Goal: Task Accomplishment & Management: Use online tool/utility

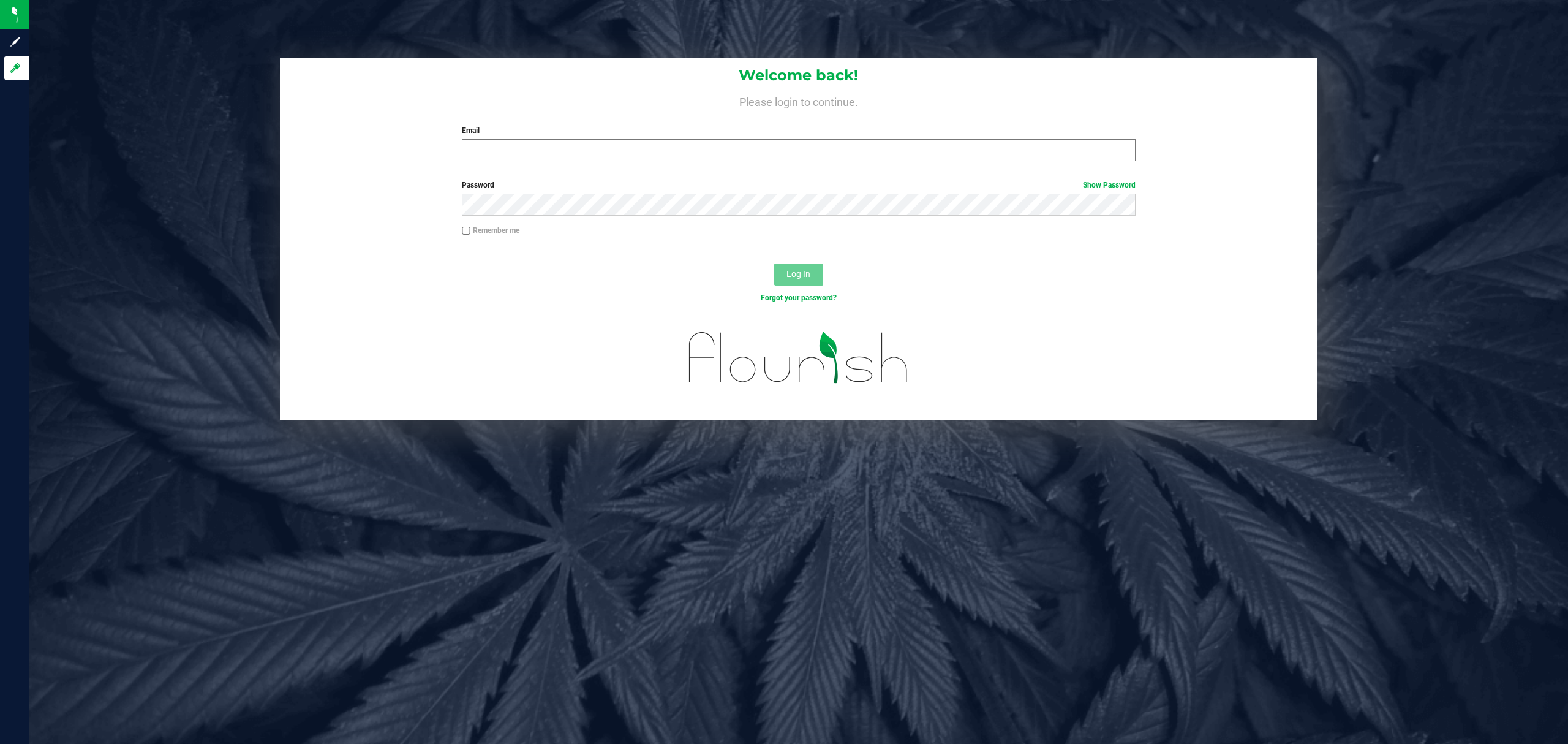
click at [486, 146] on input "Email" at bounding box center [799, 150] width 674 height 22
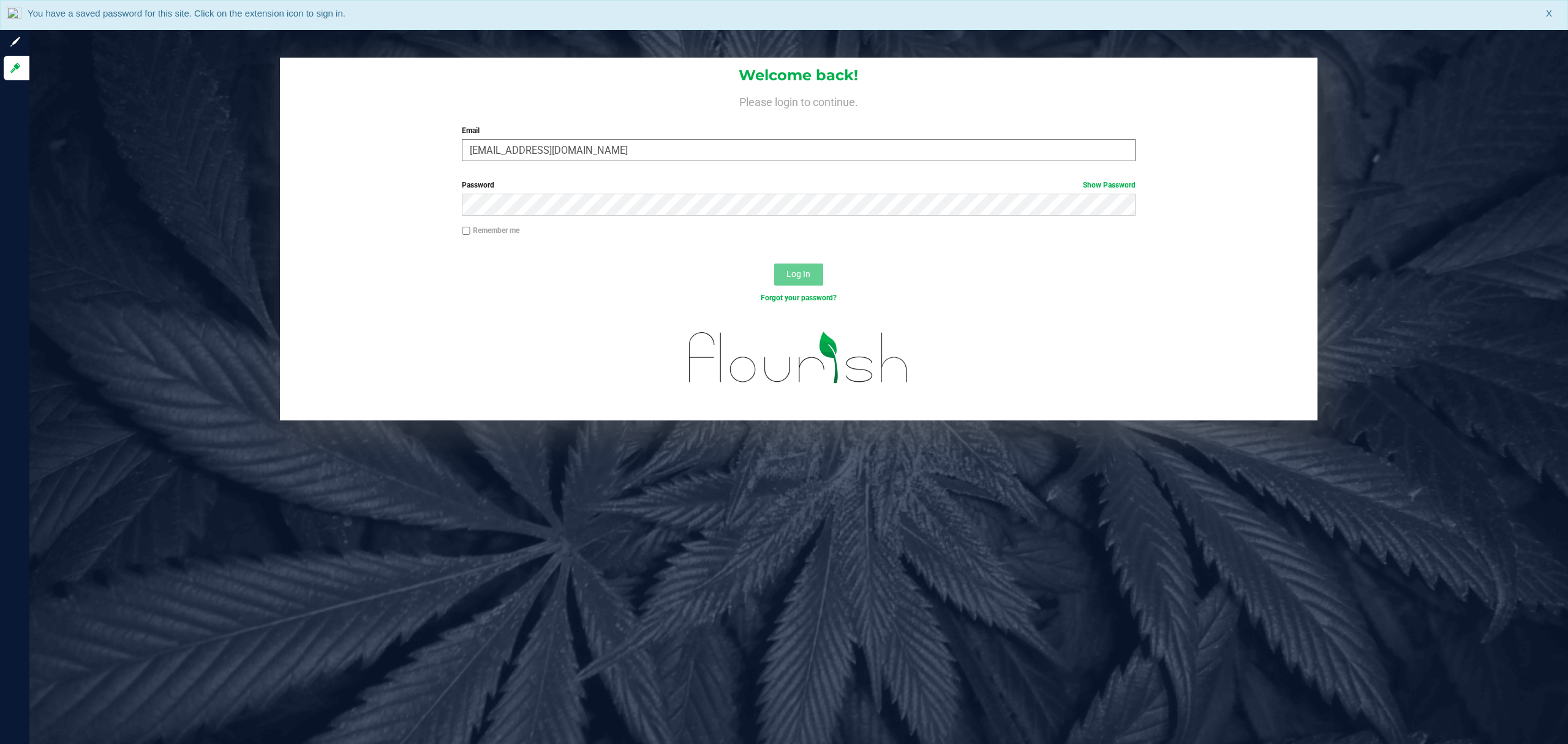
type input "[EMAIL_ADDRESS][DOMAIN_NAME]"
click at [774, 264] on button "Log In" at bounding box center [799, 275] width 49 height 22
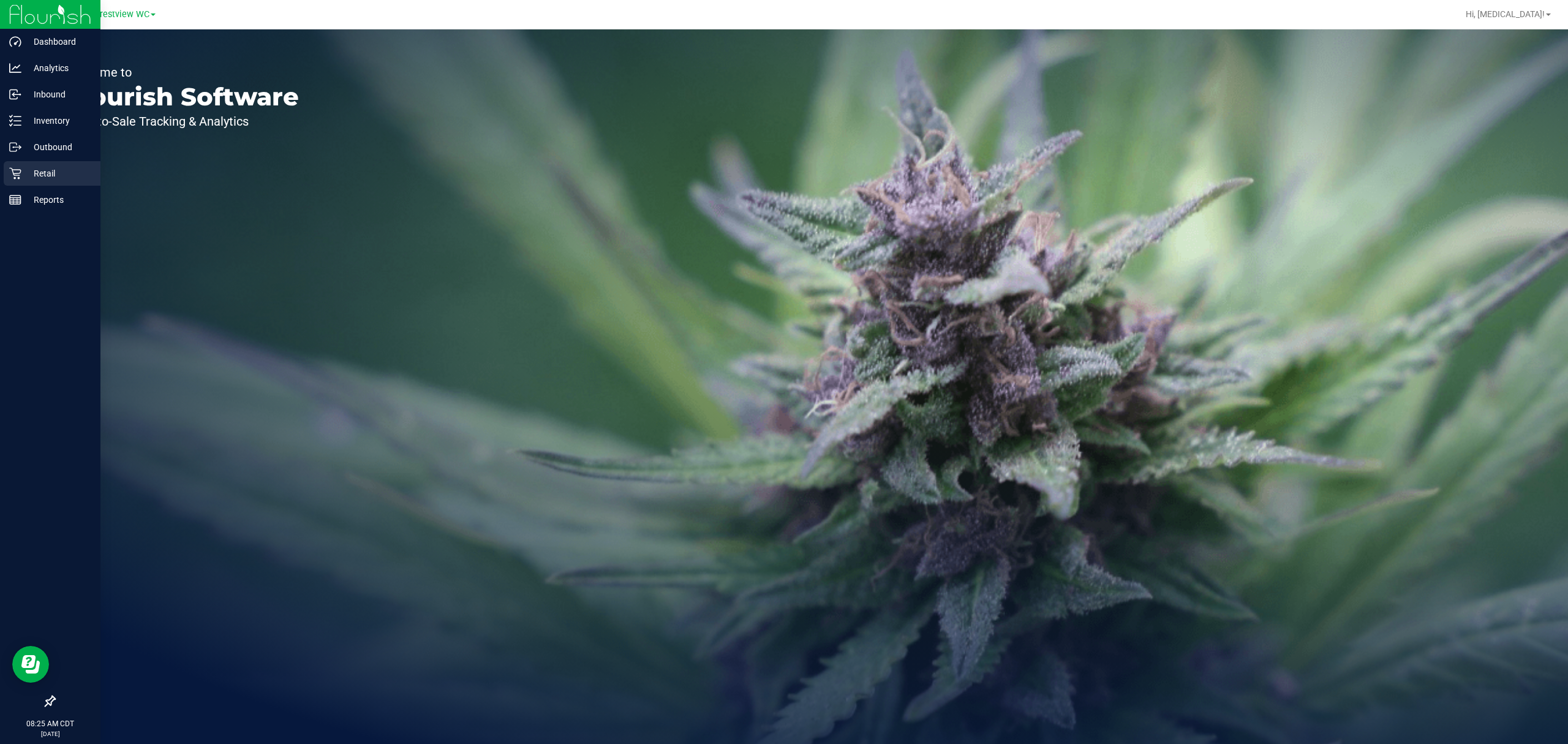
click at [57, 165] on div "Retail" at bounding box center [52, 173] width 97 height 24
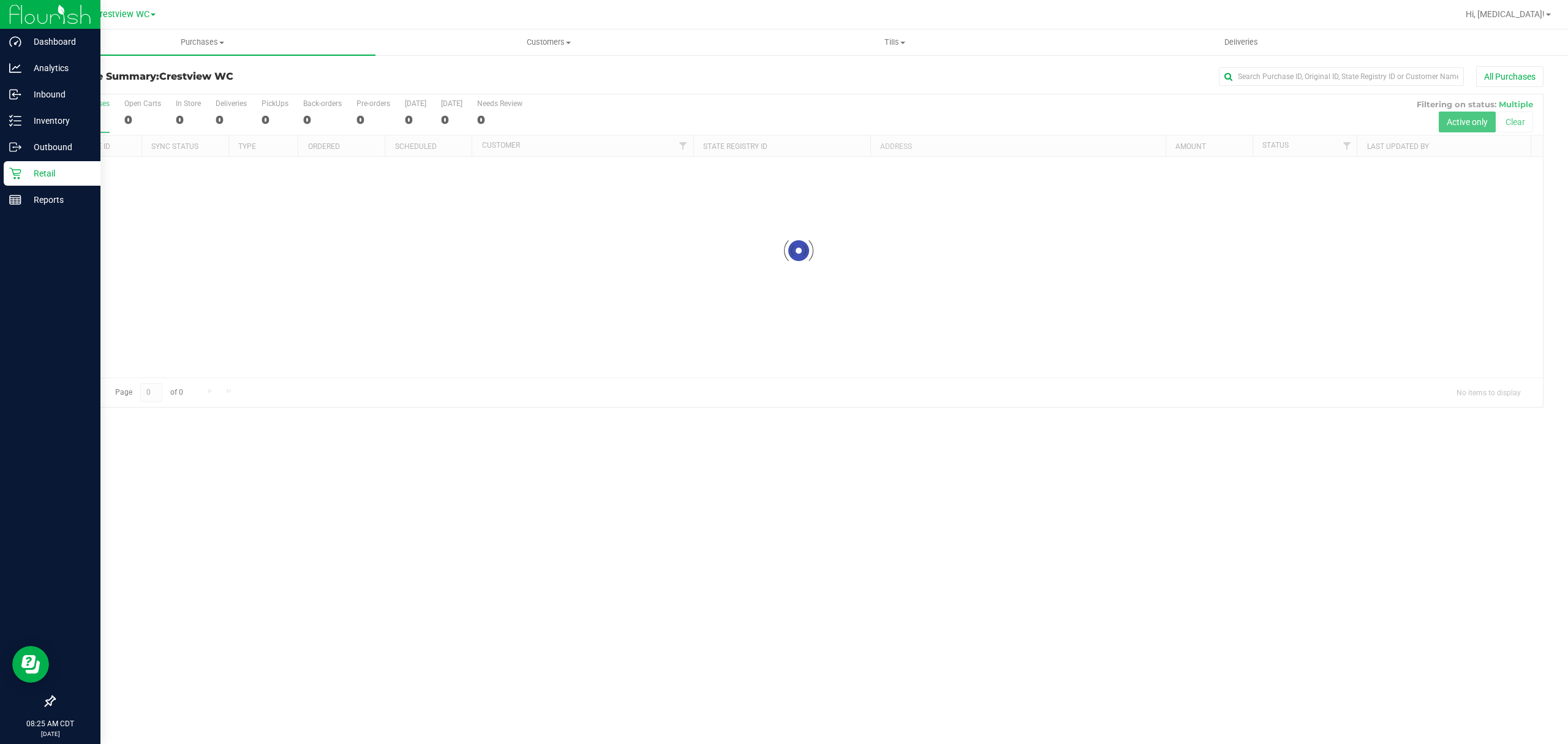
click at [49, 704] on icon at bounding box center [50, 701] width 11 height 11
click at [44, 702] on input "checkbox" at bounding box center [44, 702] width 0 height 0
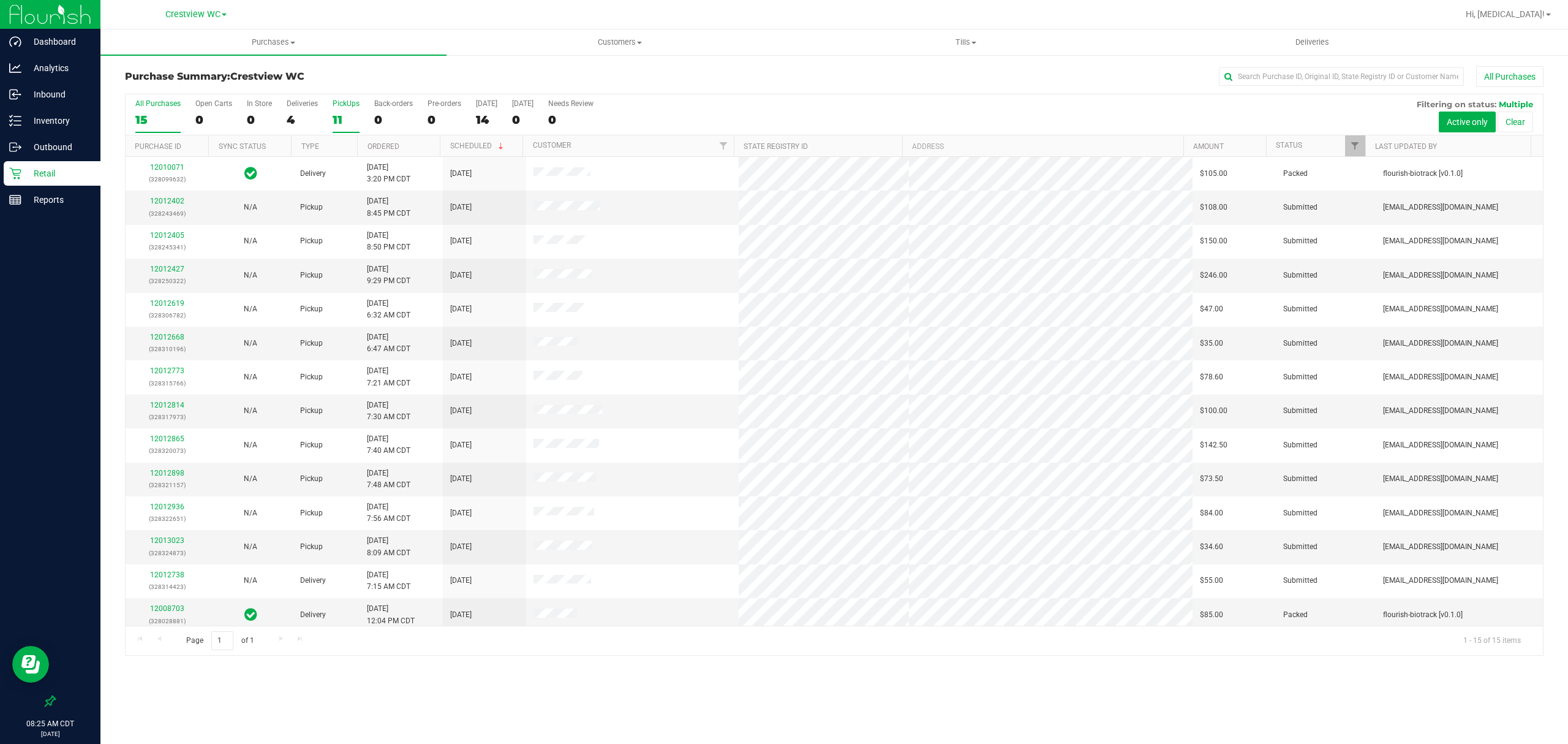
click at [335, 118] on div "11" at bounding box center [346, 120] width 27 height 14
click at [0, 0] on input "PickUps 11" at bounding box center [0, 0] width 0 height 0
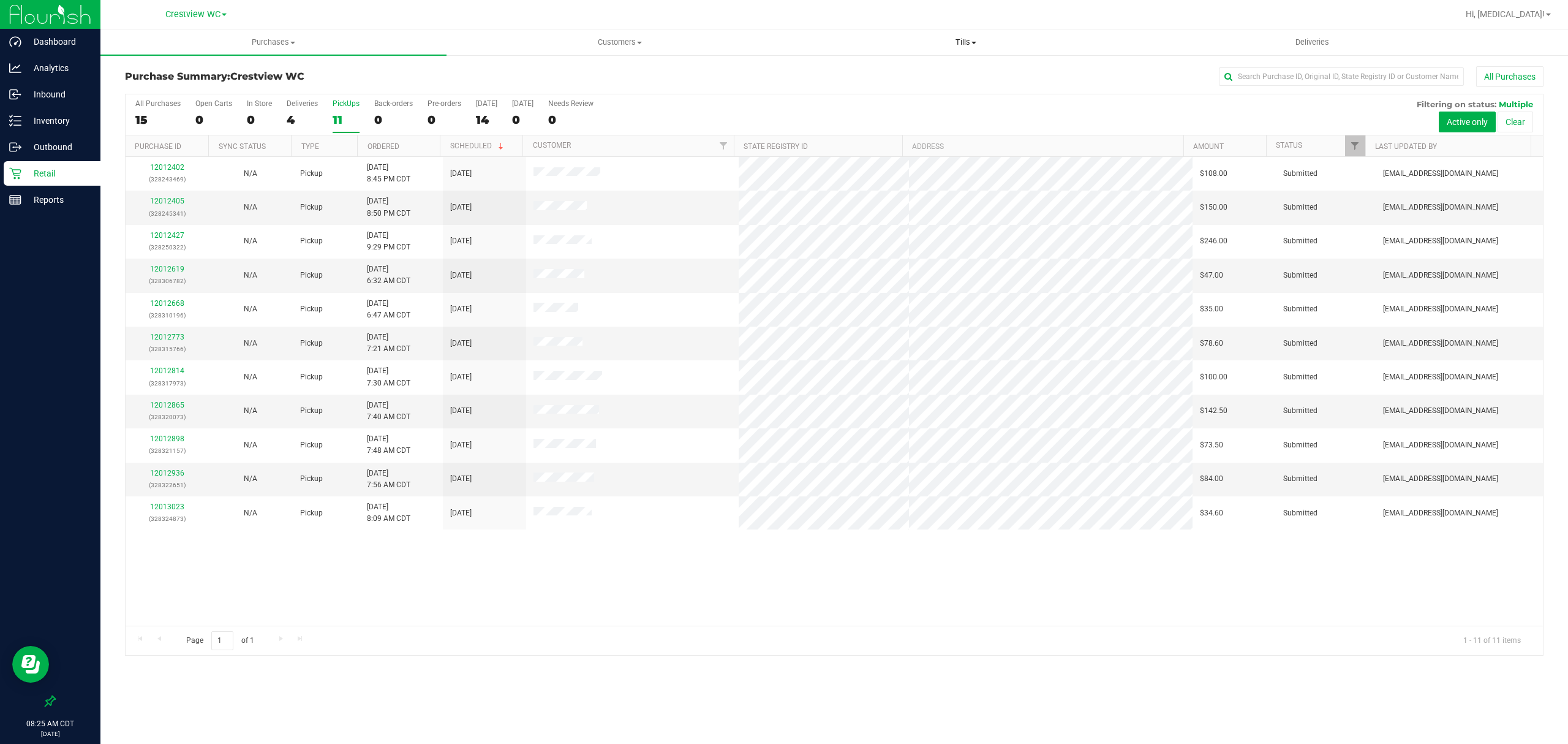
click at [963, 40] on span "Tills" at bounding box center [966, 42] width 345 height 11
click at [907, 76] on li "Manage tills" at bounding box center [966, 74] width 346 height 15
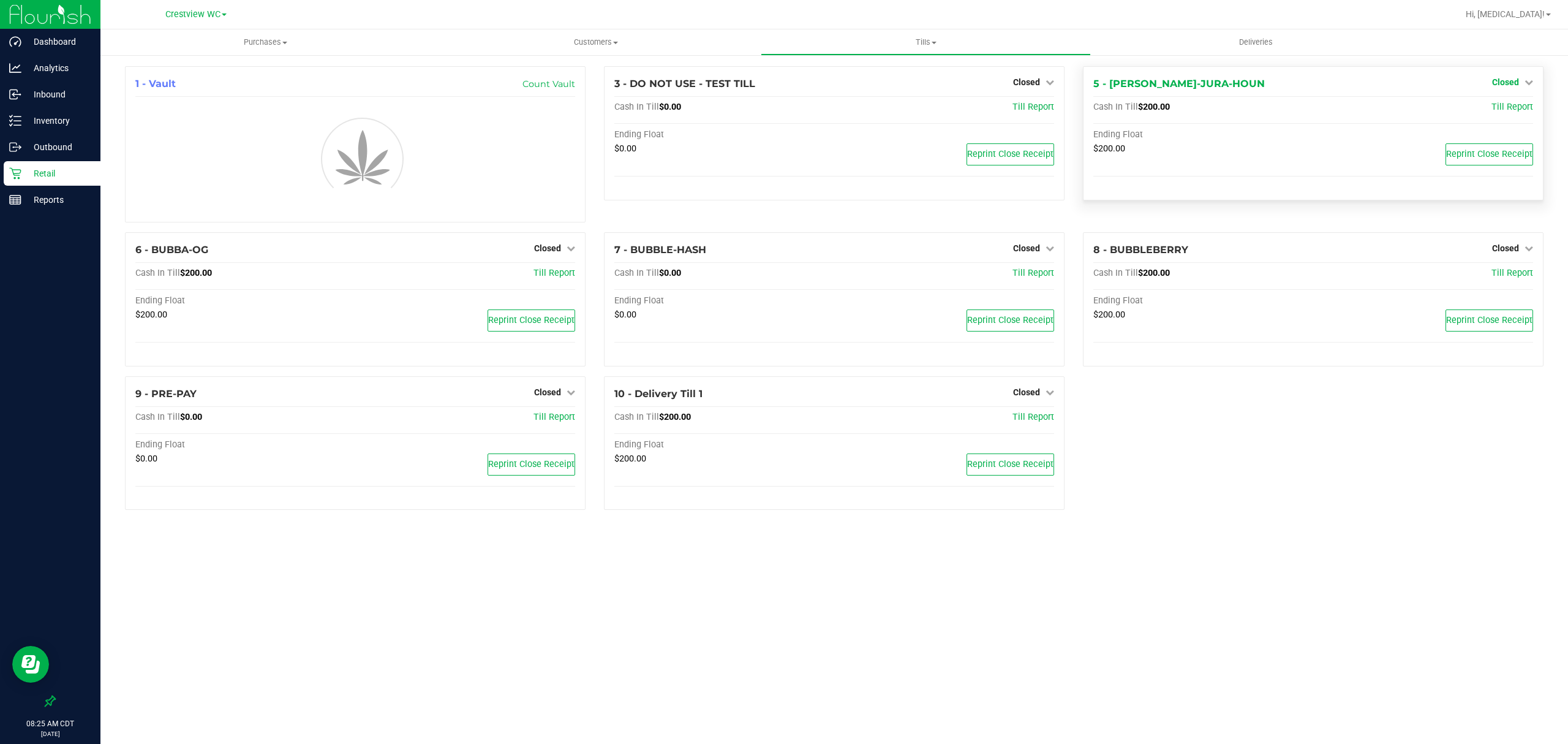
click at [1525, 82] on icon at bounding box center [1528, 82] width 8 height 8
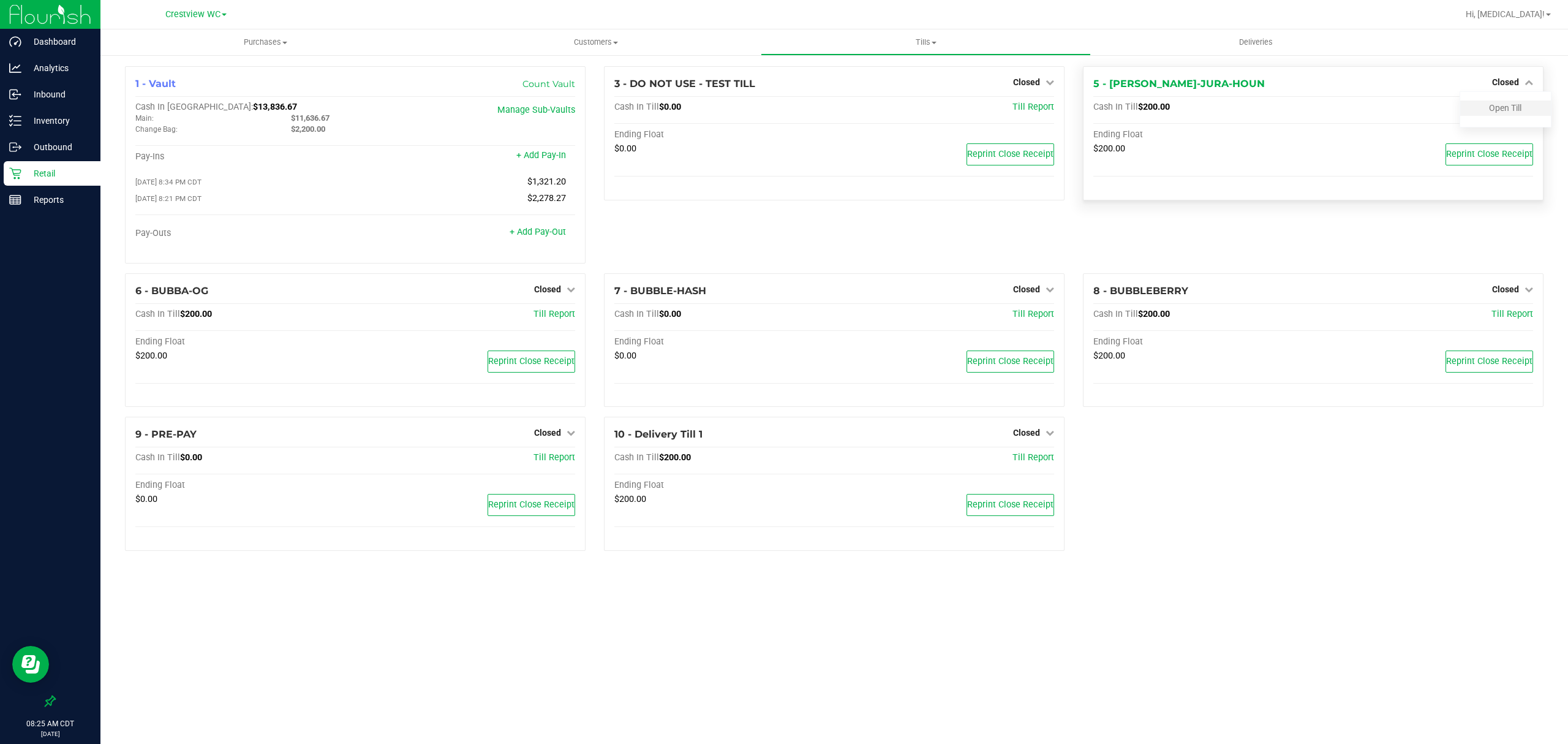
click at [1512, 115] on div "Open Till" at bounding box center [1506, 108] width 91 height 15
click at [1512, 112] on link "Open Till" at bounding box center [1505, 107] width 33 height 10
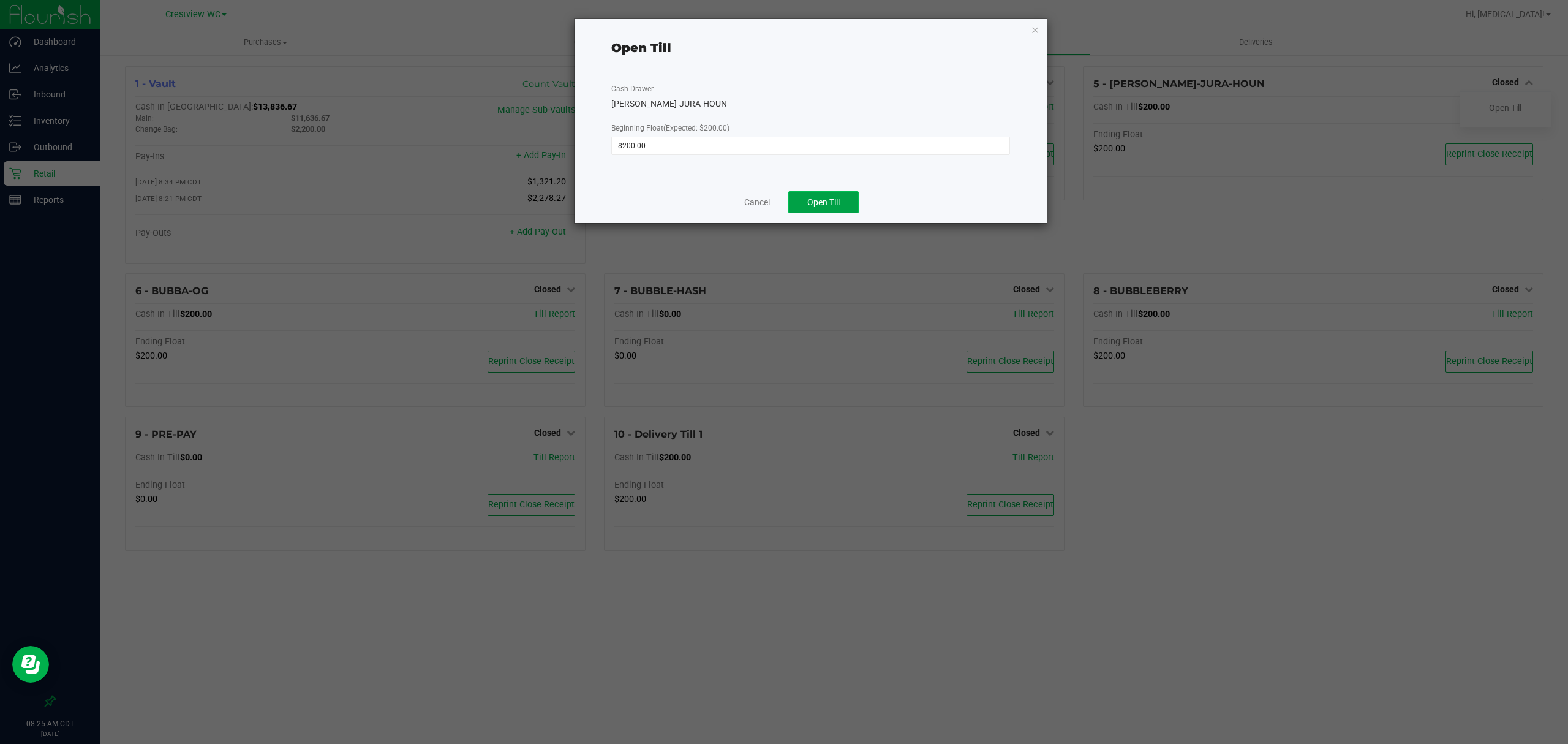
click at [846, 194] on button "Open Till" at bounding box center [824, 202] width 70 height 22
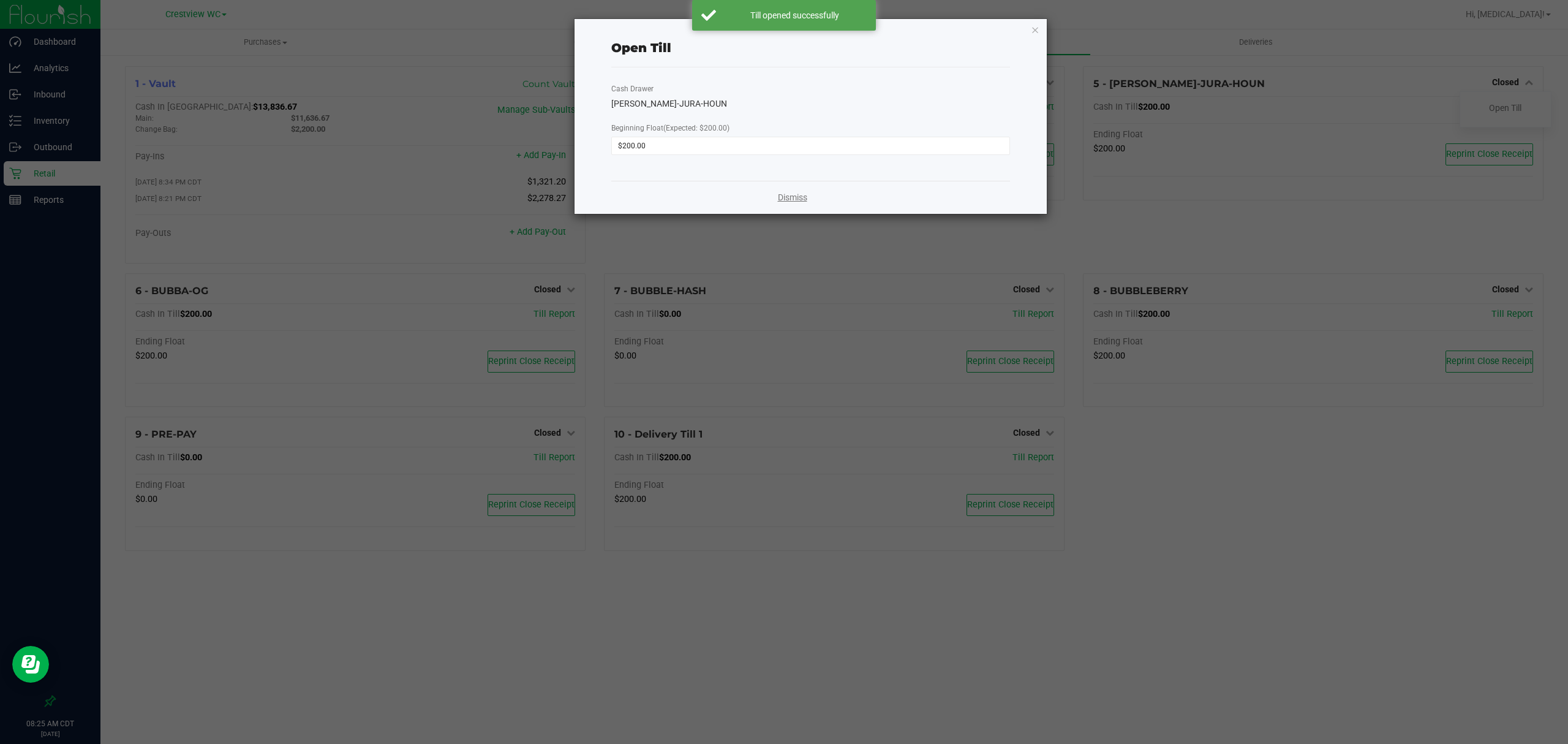
click at [795, 196] on link "Dismiss" at bounding box center [793, 197] width 29 height 13
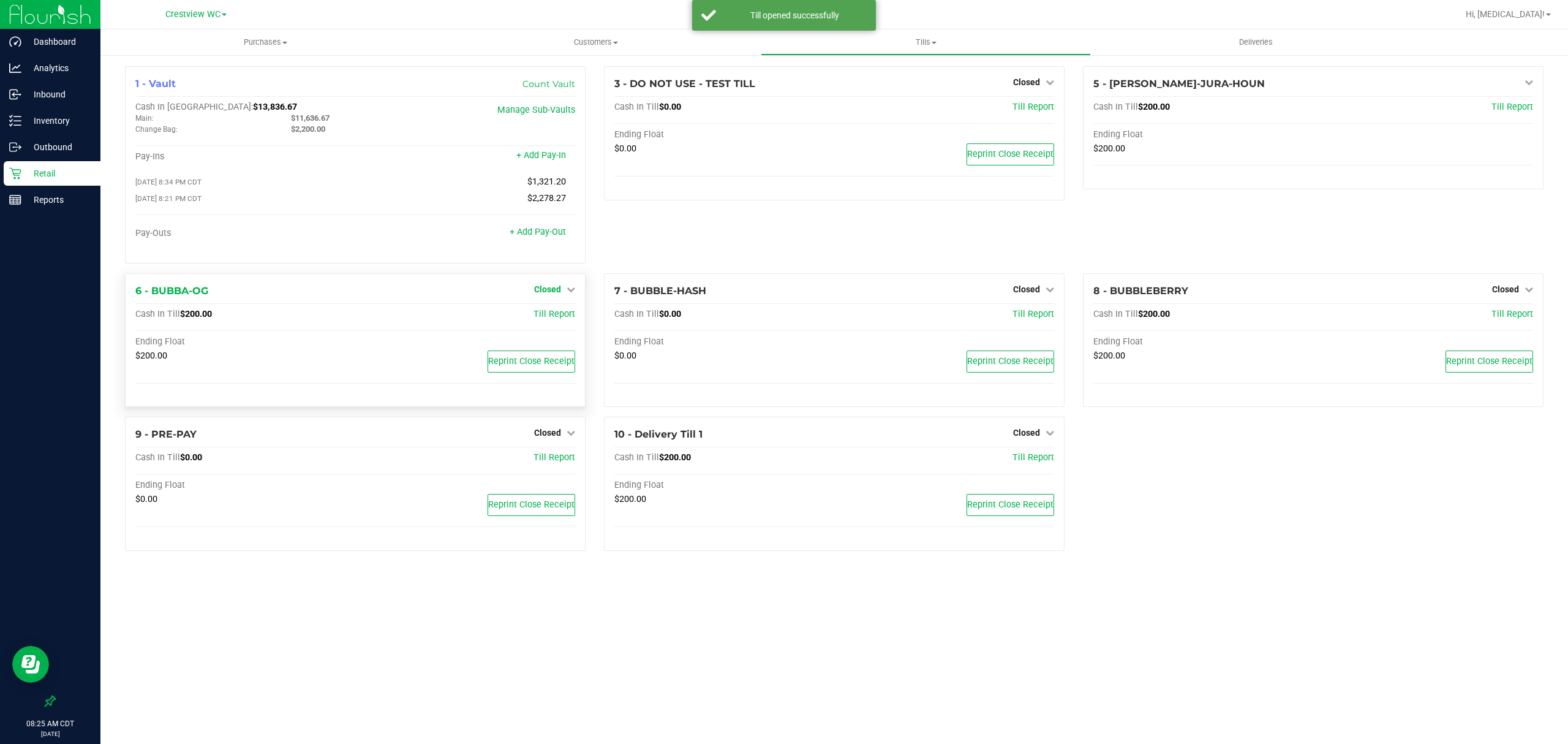
click at [553, 289] on span "Closed" at bounding box center [548, 289] width 27 height 10
click at [564, 319] on div "Open Till" at bounding box center [548, 315] width 91 height 15
click at [550, 312] on link "Open Till" at bounding box center [547, 314] width 33 height 10
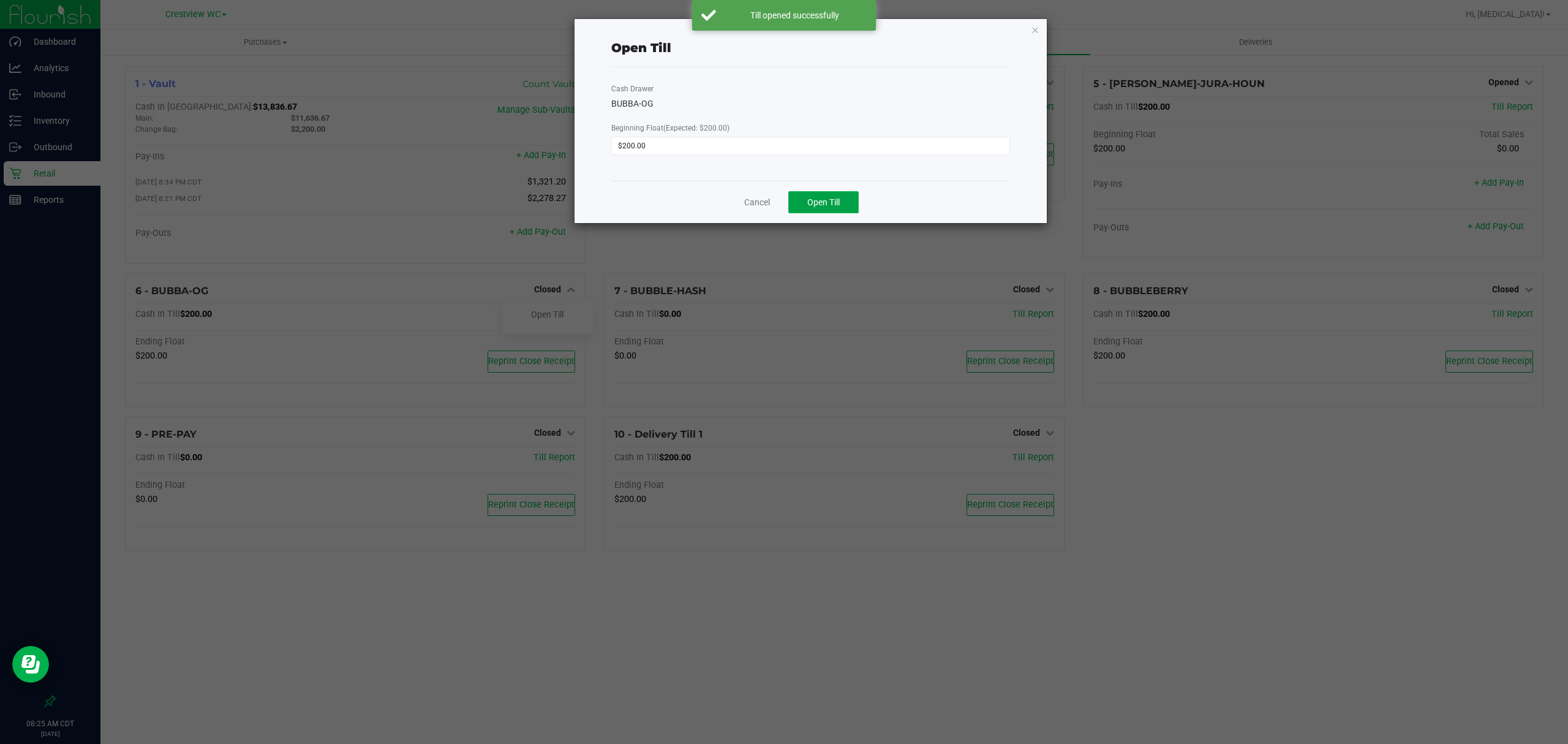
click at [831, 204] on span "Open Till" at bounding box center [824, 202] width 33 height 10
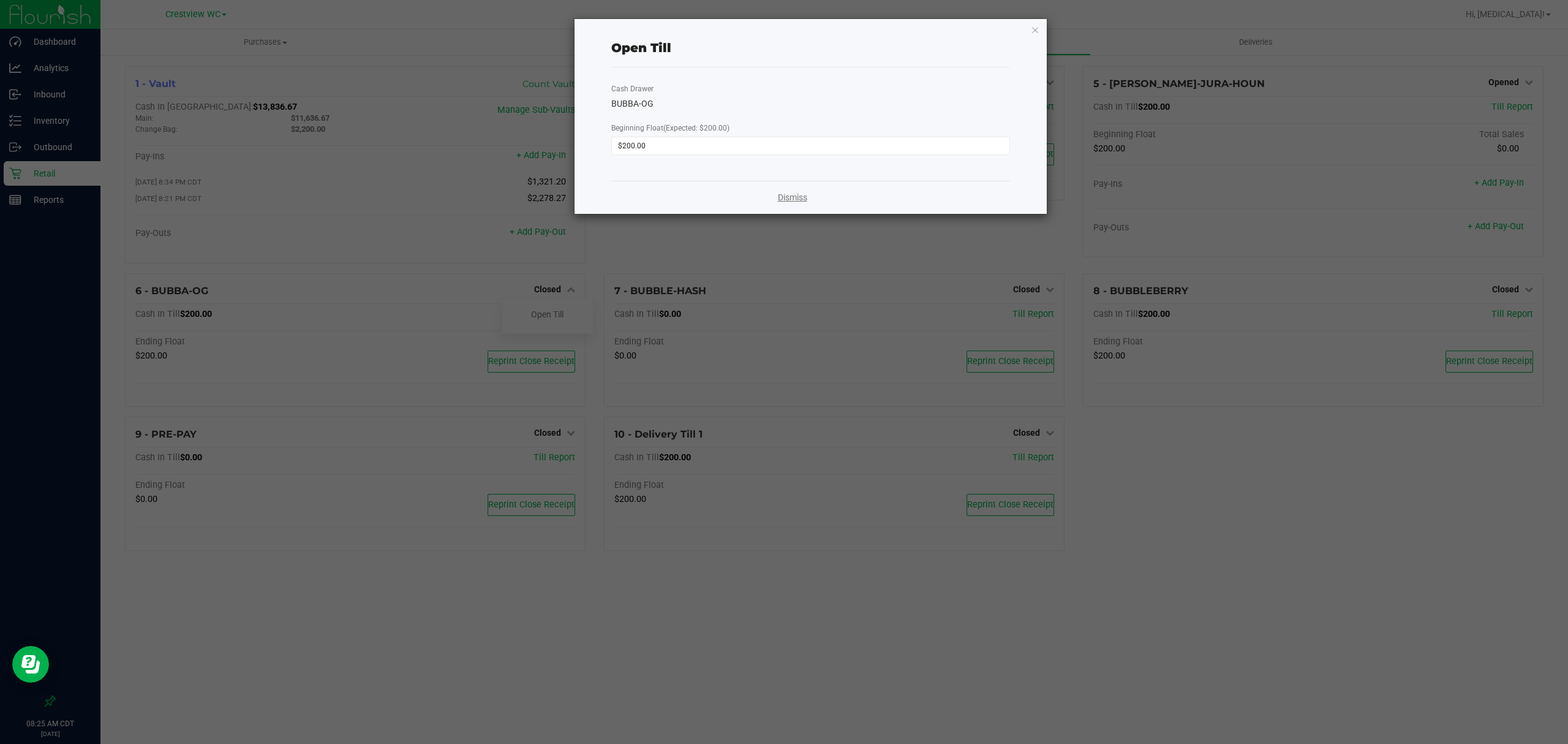
click at [785, 199] on link "Dismiss" at bounding box center [793, 197] width 29 height 13
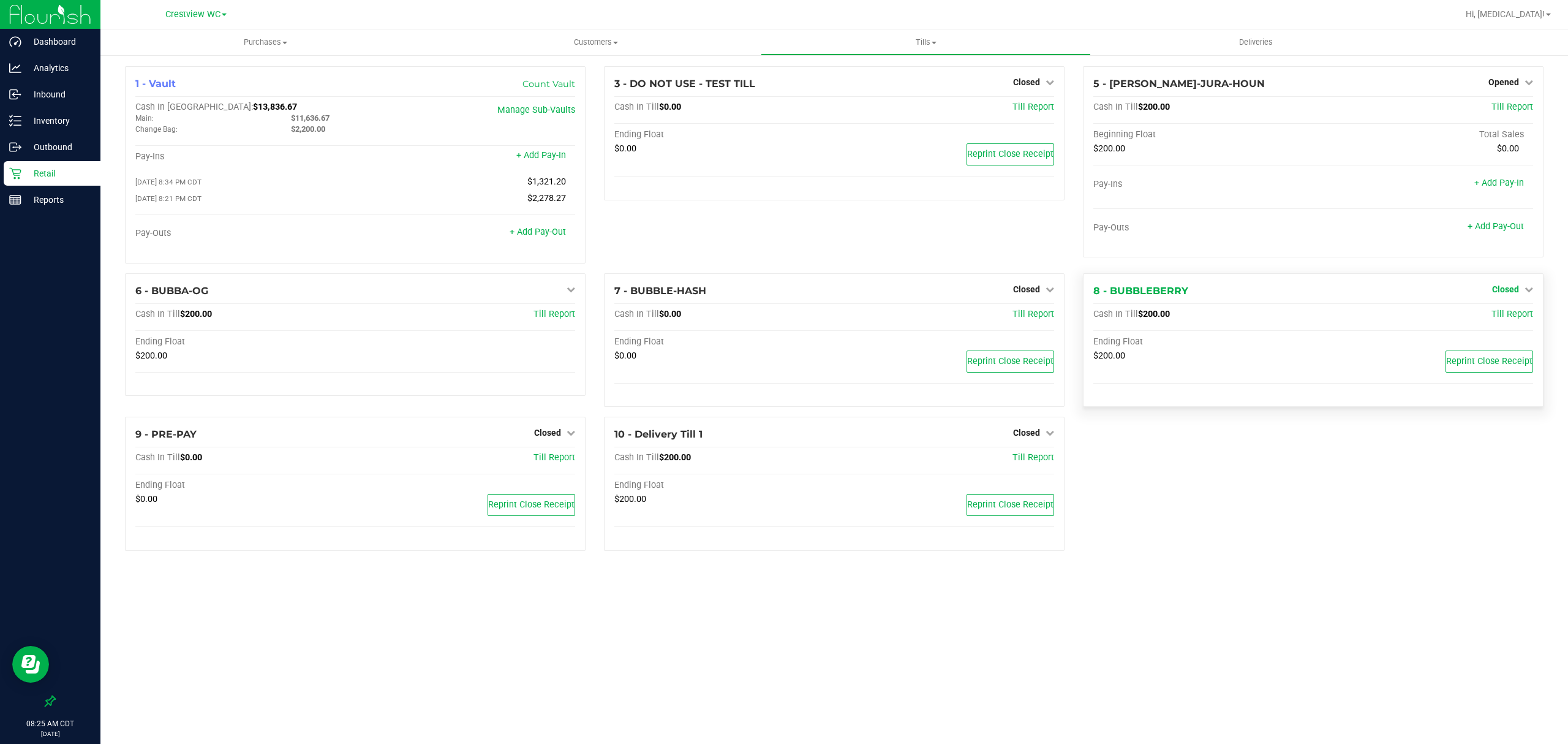
click at [1509, 294] on span "Closed" at bounding box center [1506, 289] width 27 height 10
click at [1498, 315] on link "Open Till" at bounding box center [1505, 314] width 33 height 10
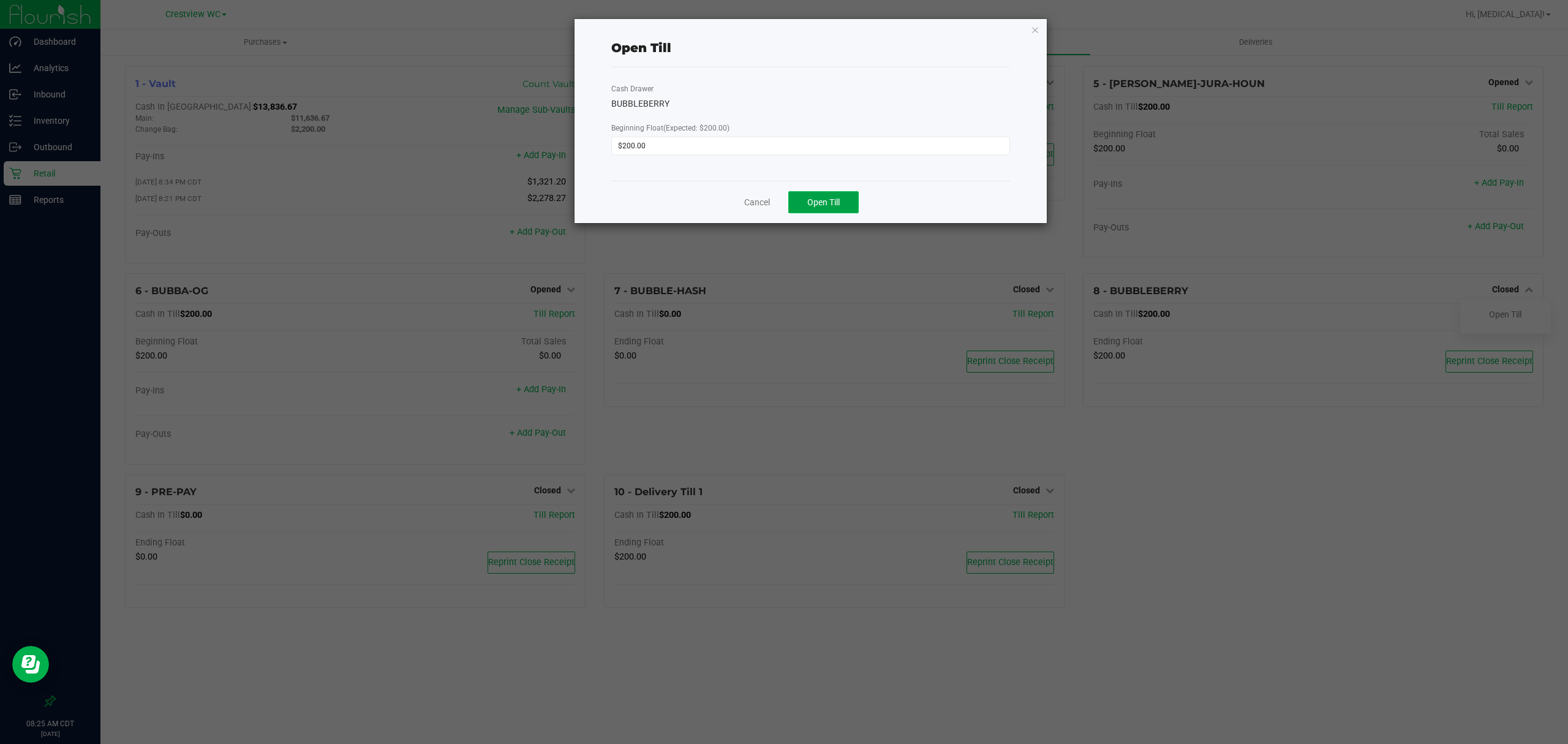
click at [820, 197] on span "Open Till" at bounding box center [824, 202] width 33 height 10
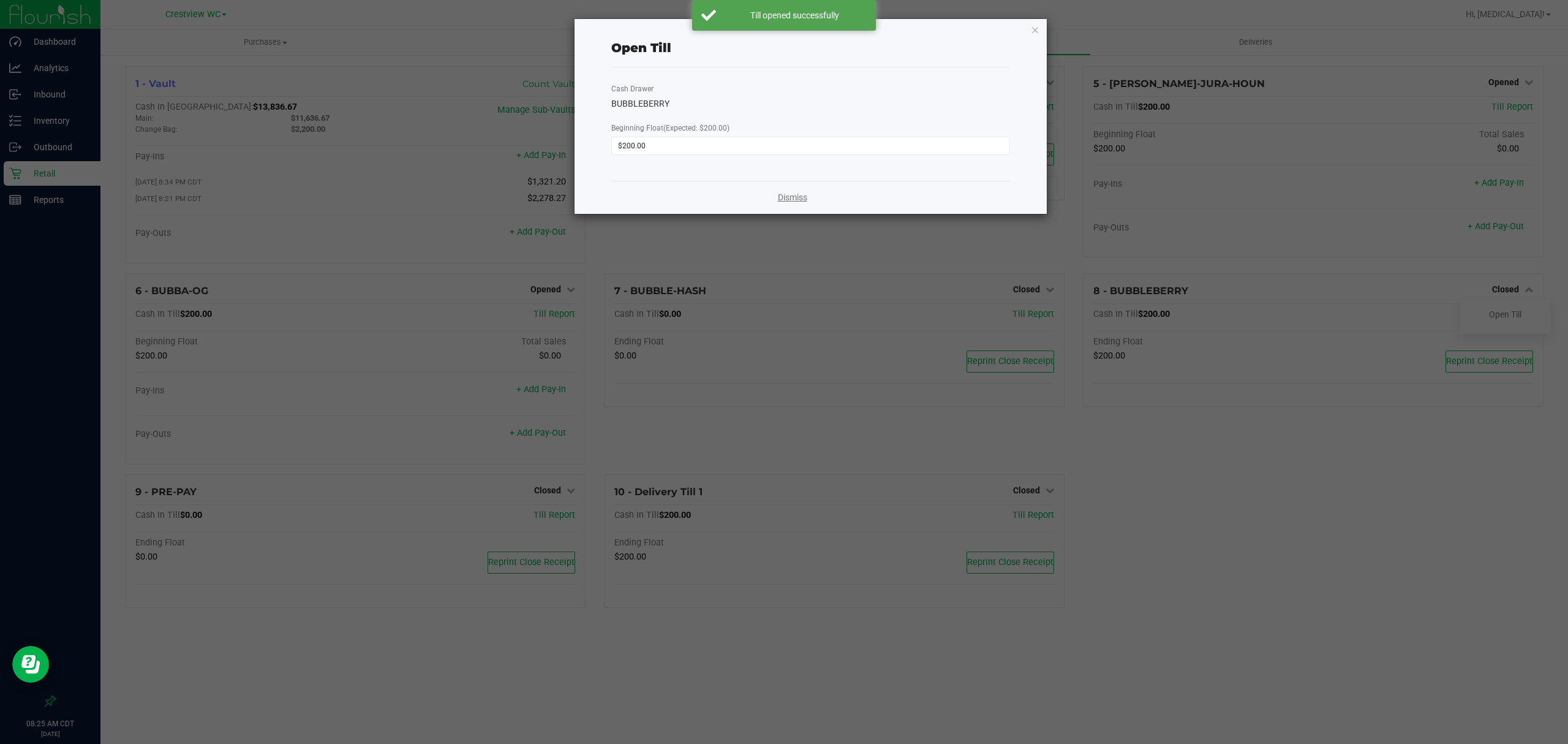
click at [795, 197] on link "Dismiss" at bounding box center [793, 197] width 29 height 13
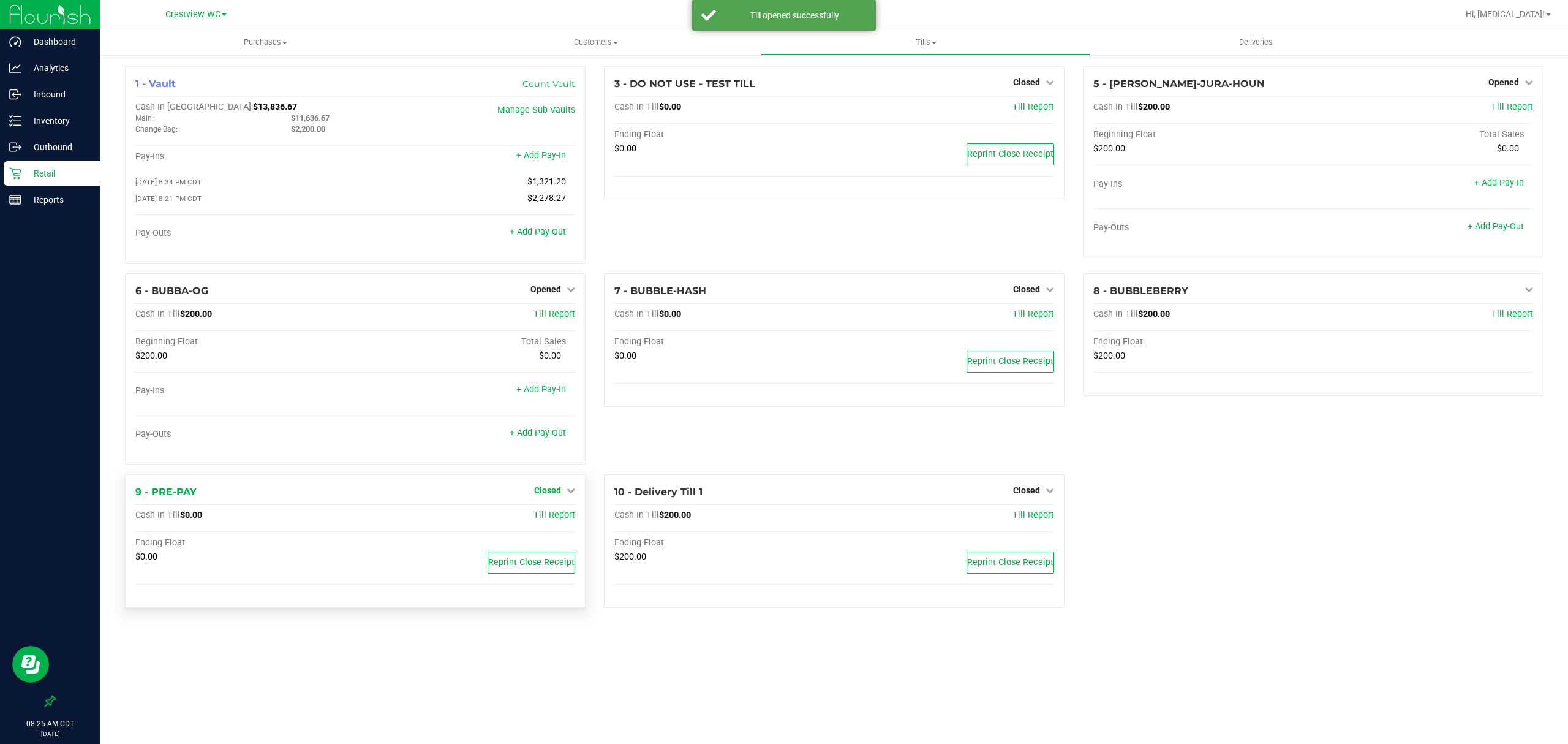
click at [557, 493] on span "Closed" at bounding box center [548, 490] width 27 height 10
click at [552, 520] on link "Open Till" at bounding box center [547, 515] width 33 height 10
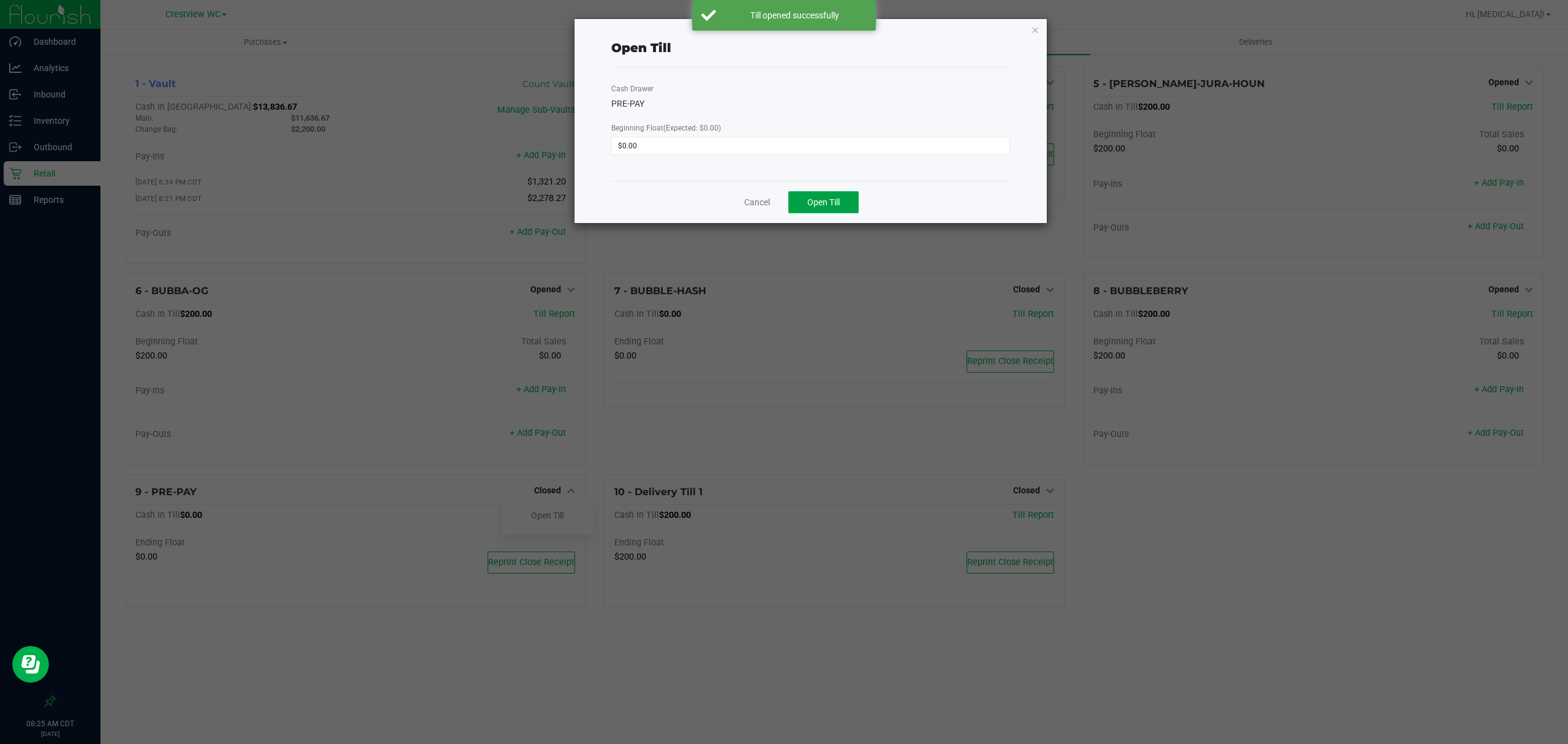
click at [849, 206] on button "Open Till" at bounding box center [824, 202] width 70 height 22
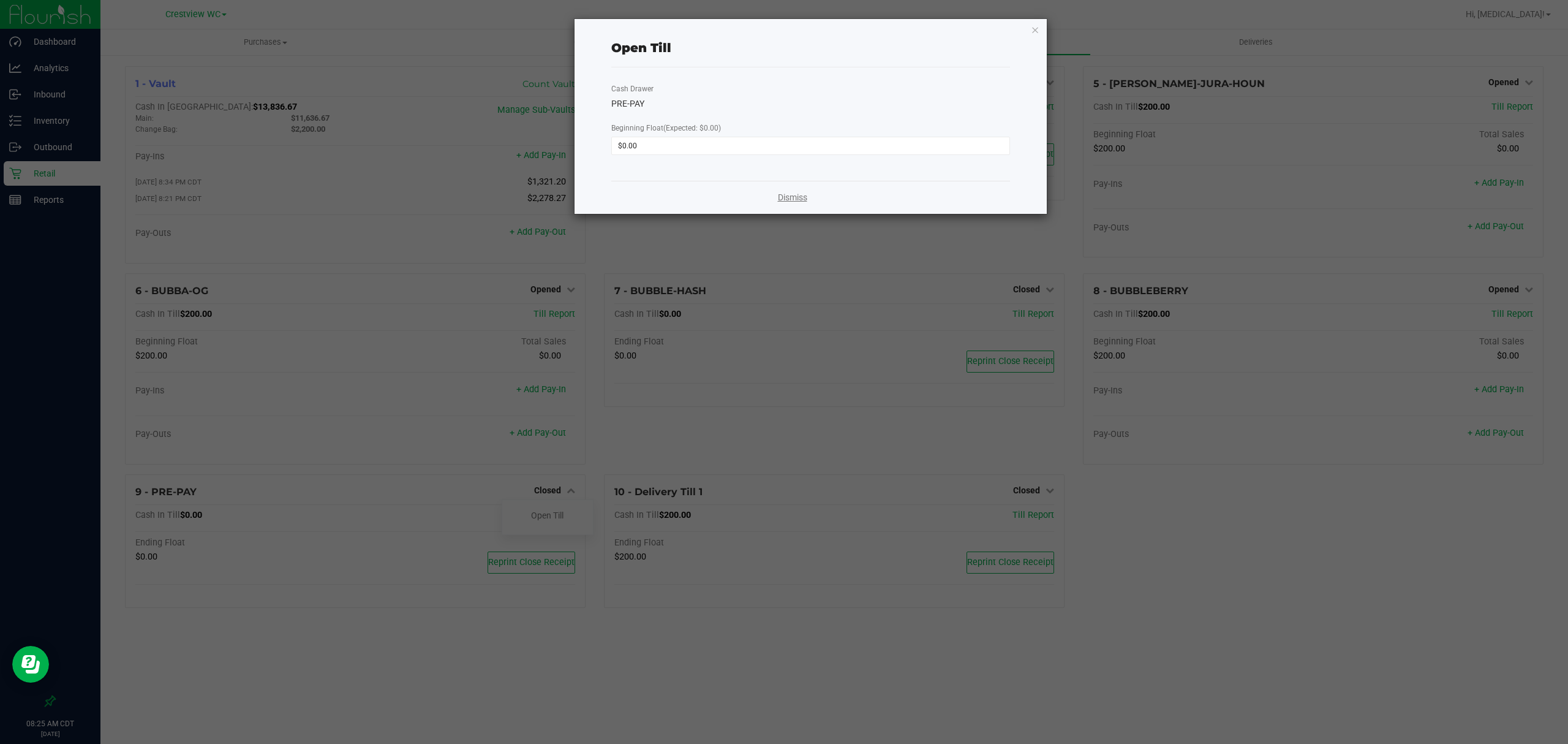
click at [799, 197] on link "Dismiss" at bounding box center [793, 197] width 29 height 13
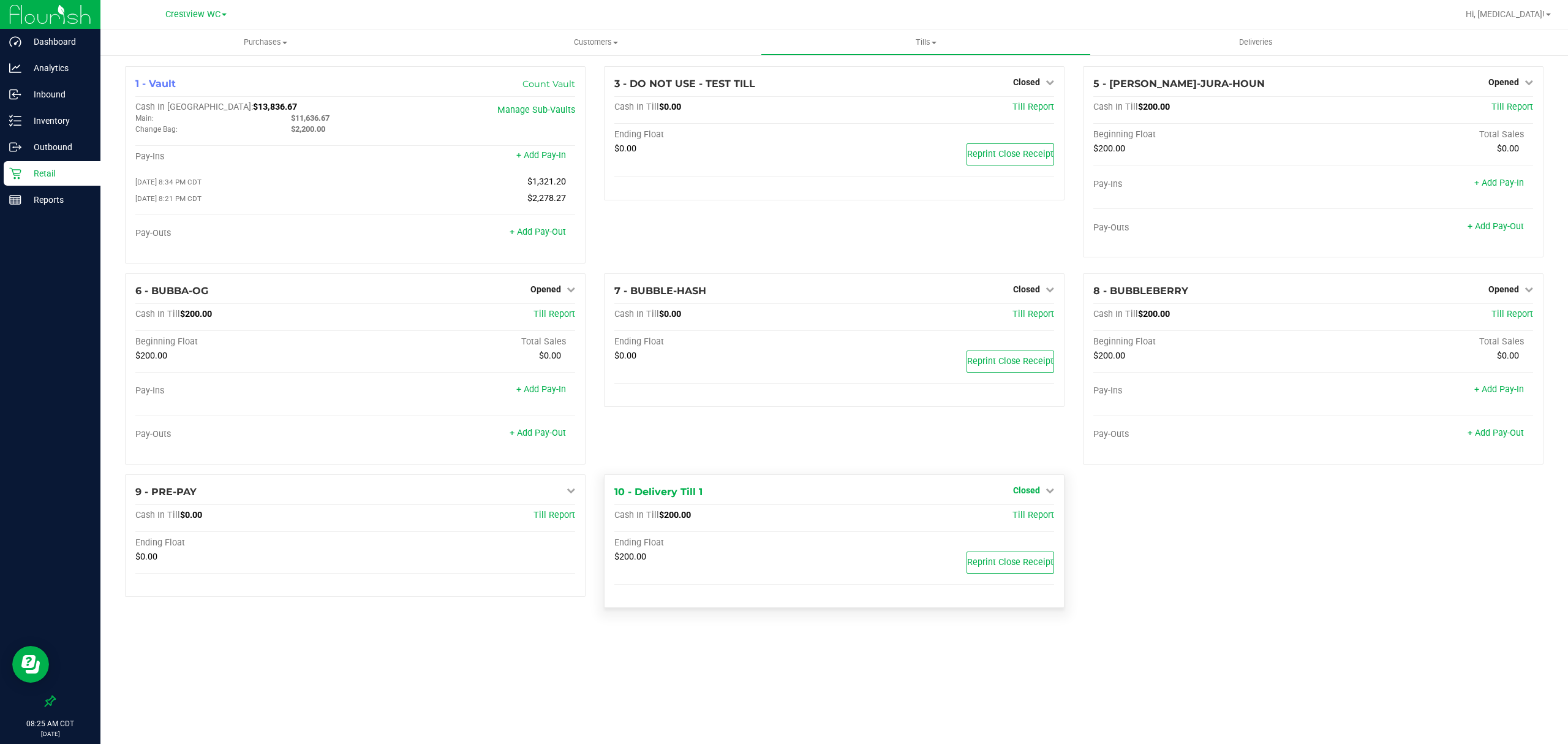
click at [1027, 492] on span "Closed" at bounding box center [1027, 490] width 27 height 10
click at [1023, 520] on link "Open Till" at bounding box center [1026, 515] width 33 height 10
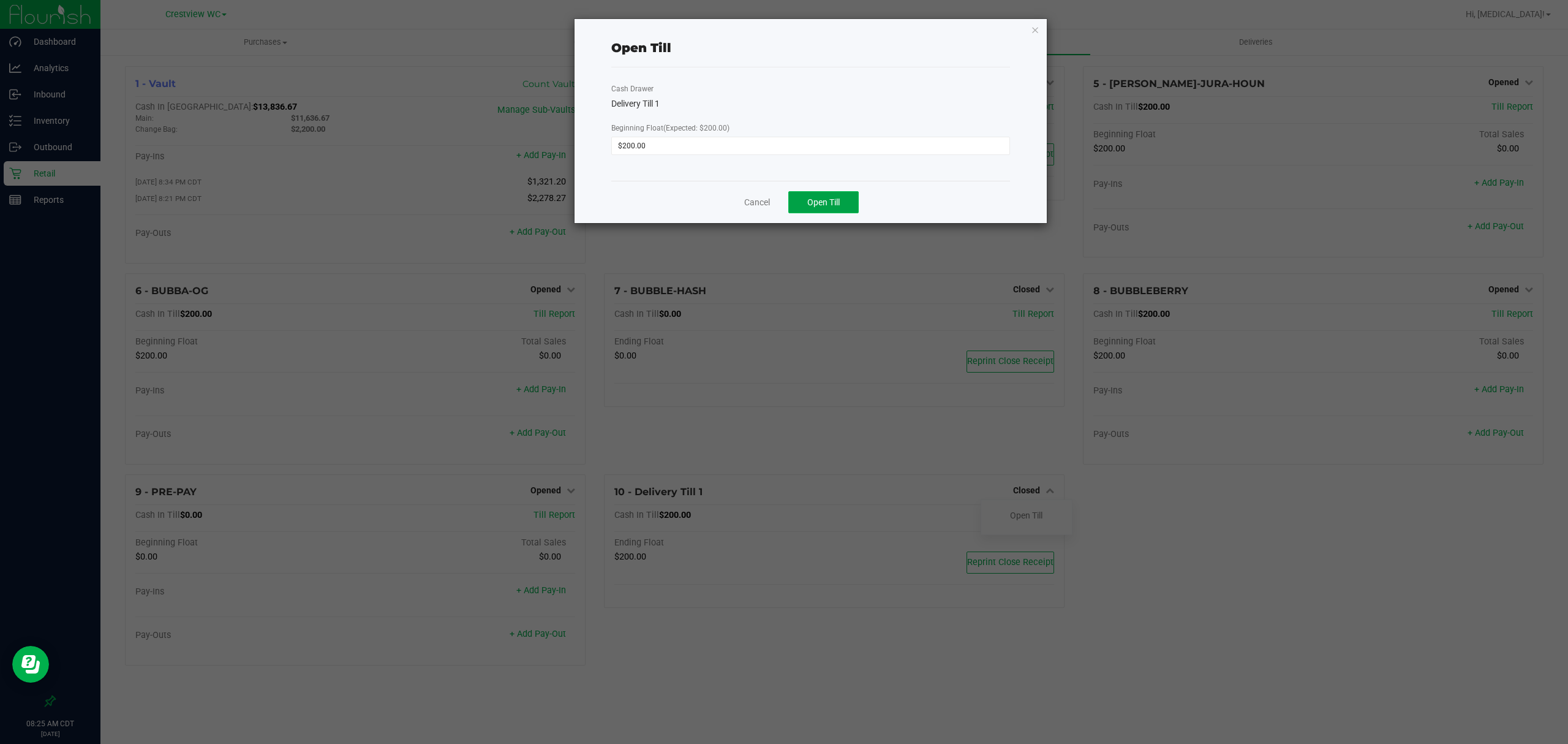
click at [825, 204] on span "Open Till" at bounding box center [824, 202] width 33 height 10
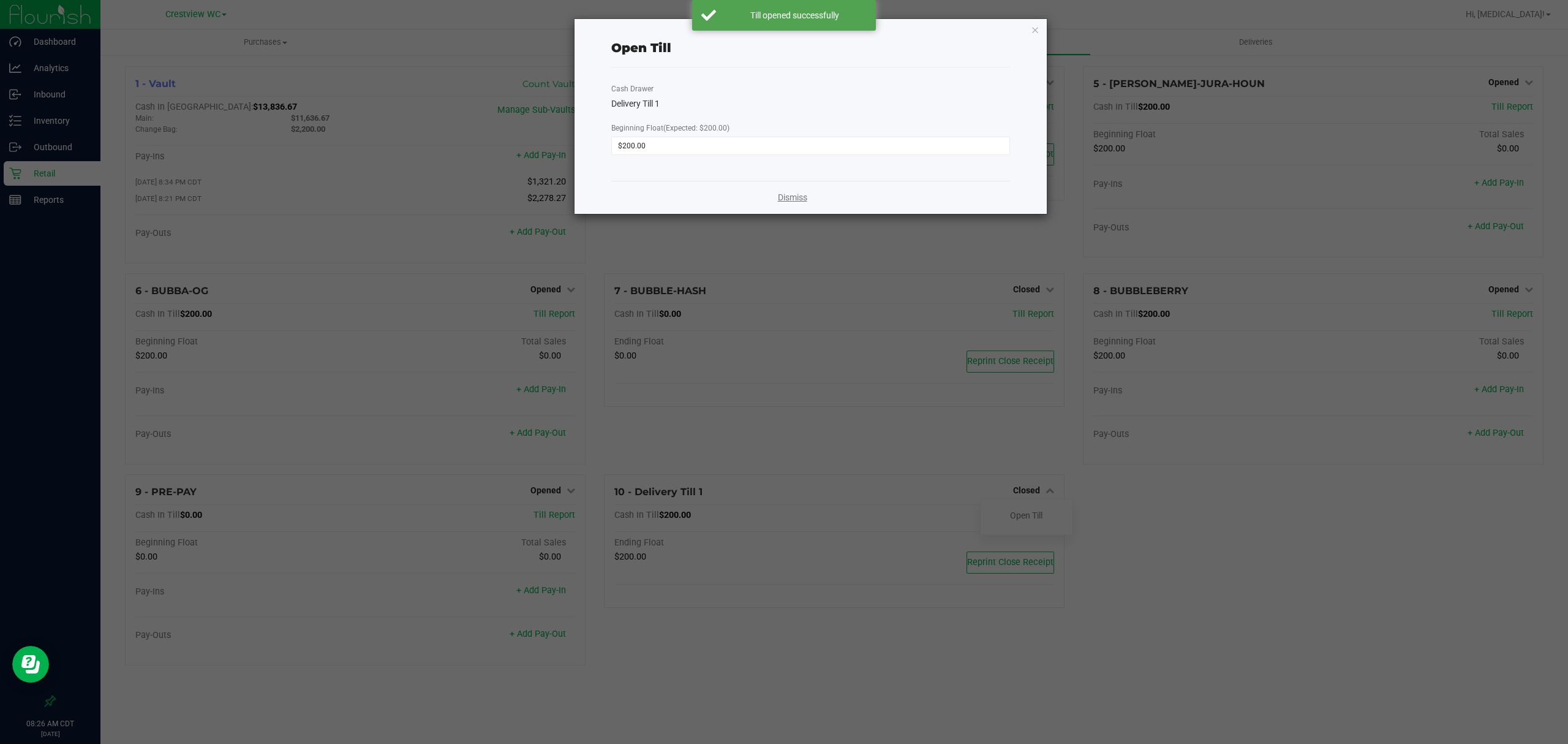
click at [792, 202] on link "Dismiss" at bounding box center [793, 197] width 29 height 13
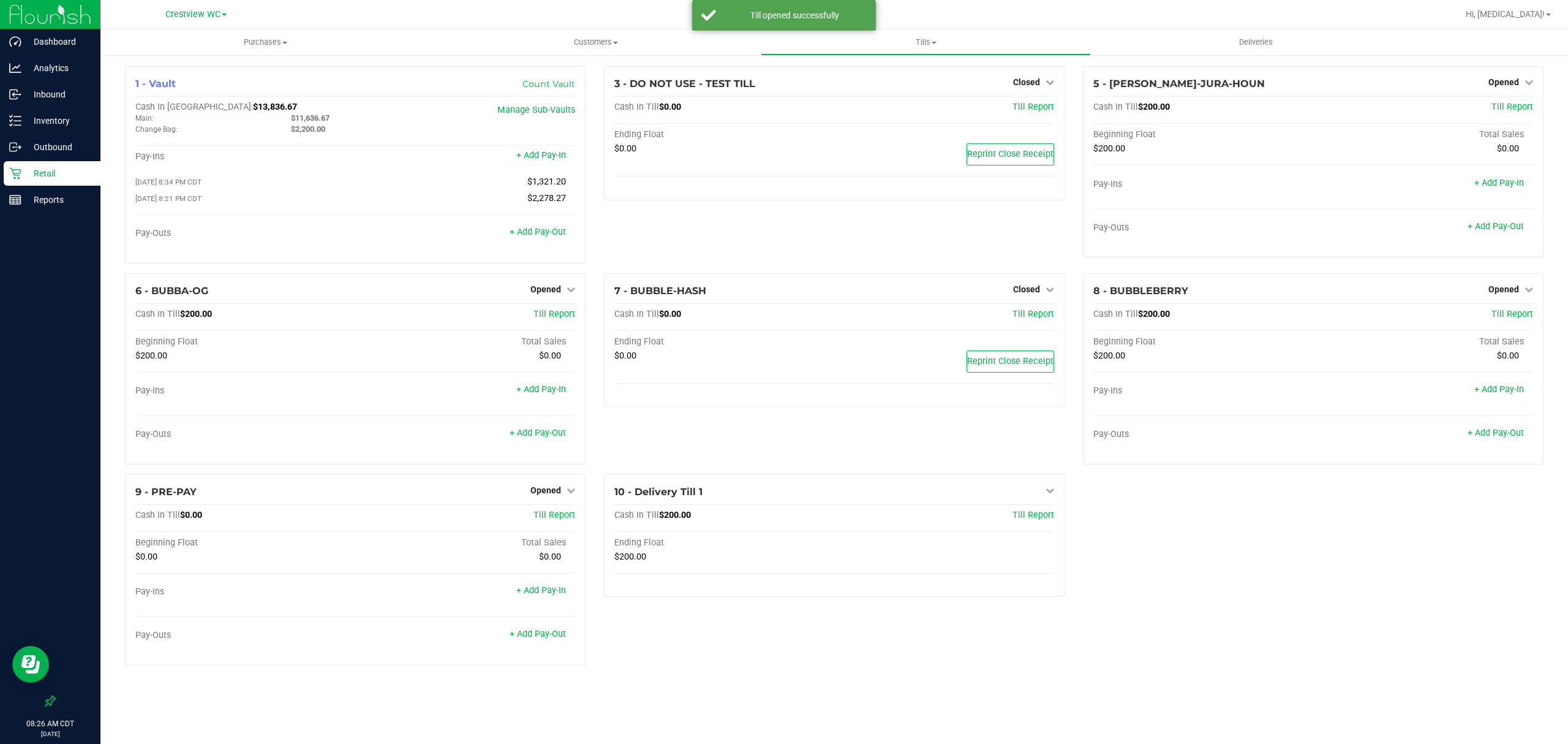
click at [1245, 586] on div "1 - Vault Count Vault Cash In Vault: $13,836.67 Main: $11,636.67 Change Bag: $2…" at bounding box center [834, 371] width 1437 height 609
click at [53, 172] on p "Retail" at bounding box center [58, 173] width 73 height 15
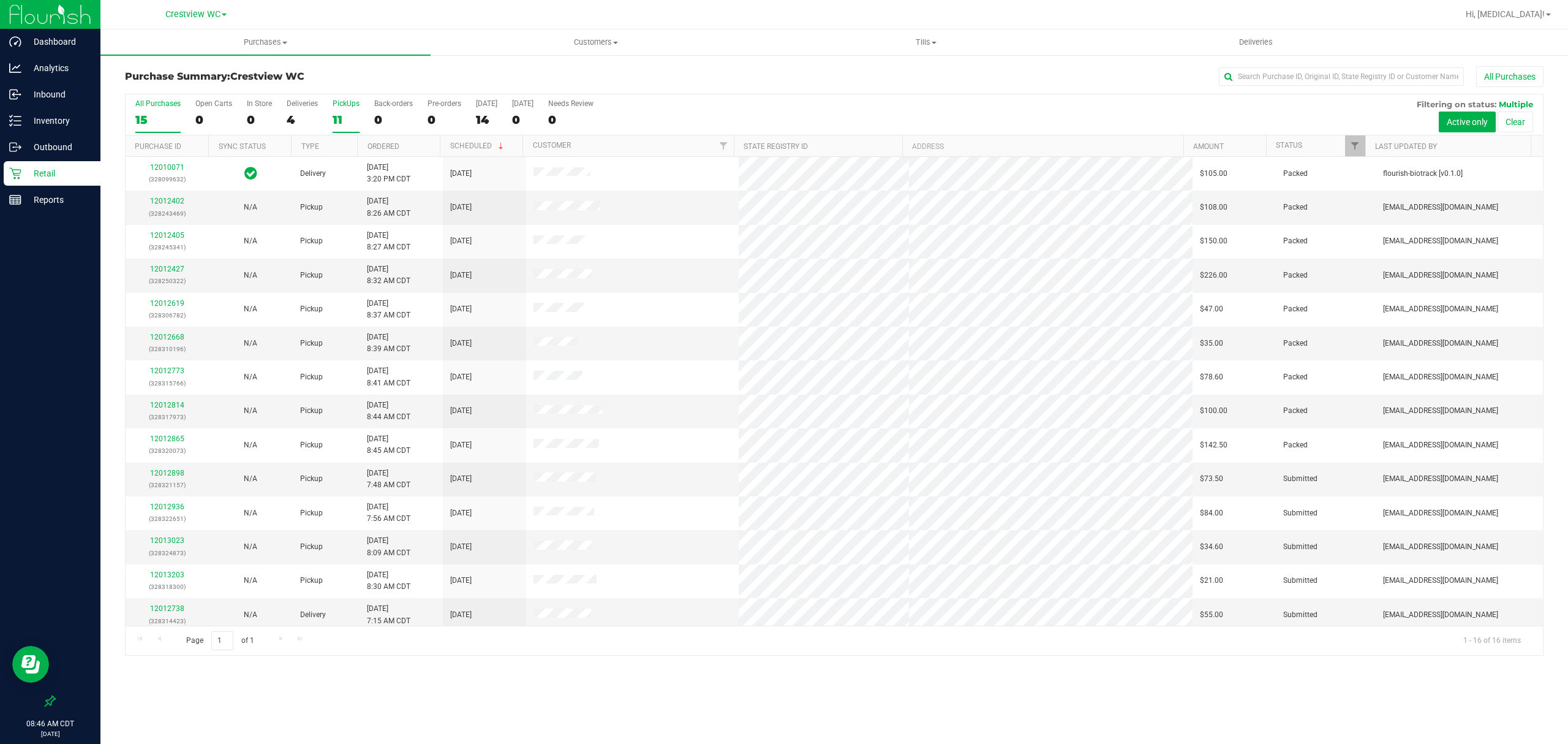
click at [349, 125] on div "11" at bounding box center [346, 120] width 27 height 14
click at [0, 0] on input "PickUps 11" at bounding box center [0, 0] width 0 height 0
